Goal: Task Accomplishment & Management: Manage account settings

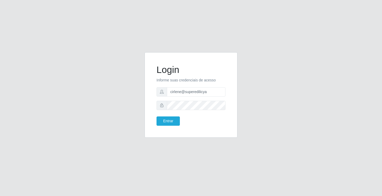
click at [156, 116] on button "Entrar" at bounding box center [167, 120] width 23 height 9
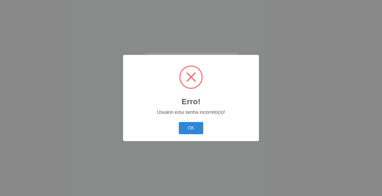
click at [179, 122] on button "OK" at bounding box center [191, 128] width 25 height 12
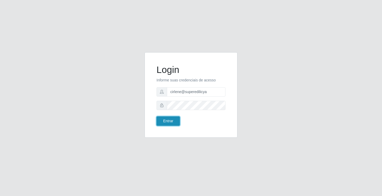
click at [172, 123] on button "Entrar" at bounding box center [167, 120] width 23 height 9
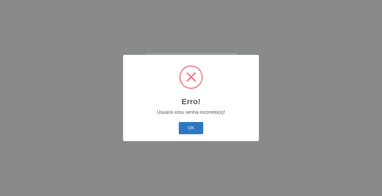
click at [190, 132] on button "OK" at bounding box center [191, 128] width 25 height 12
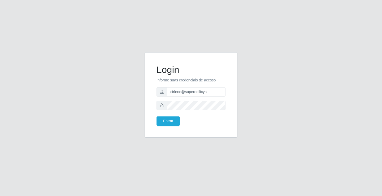
click at [172, 129] on div "Login Informe suas credenciais de acesso cirlene@superedilicya Entrar" at bounding box center [191, 95] width 80 height 72
click at [171, 124] on button "Entrar" at bounding box center [167, 120] width 23 height 9
click at [172, 122] on button "Entrar" at bounding box center [167, 120] width 23 height 9
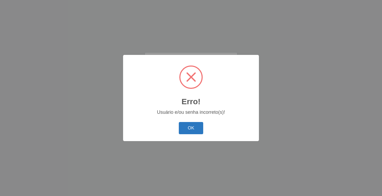
click at [188, 127] on button "OK" at bounding box center [191, 128] width 25 height 12
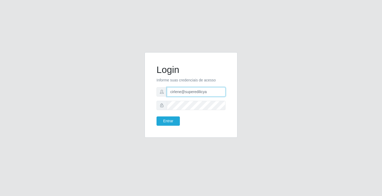
click at [194, 93] on input "cirlene@superedilicya" at bounding box center [196, 91] width 59 height 9
click at [66, 95] on div "Login Informe suas credenciais de acesso cirlene@superedilicya Entrar" at bounding box center [191, 98] width 302 height 92
